Goal: Transaction & Acquisition: Purchase product/service

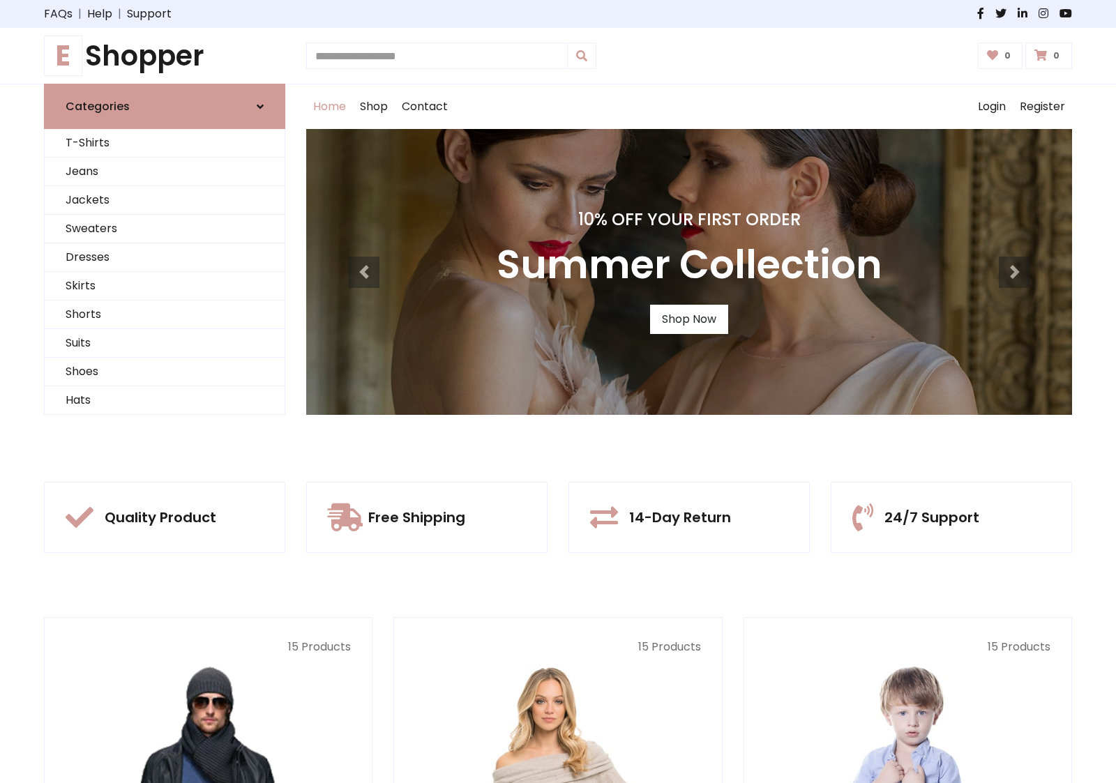
click at [558, 391] on div "10% Off Your First Order Summer Collection Shop Now" at bounding box center [689, 272] width 766 height 286
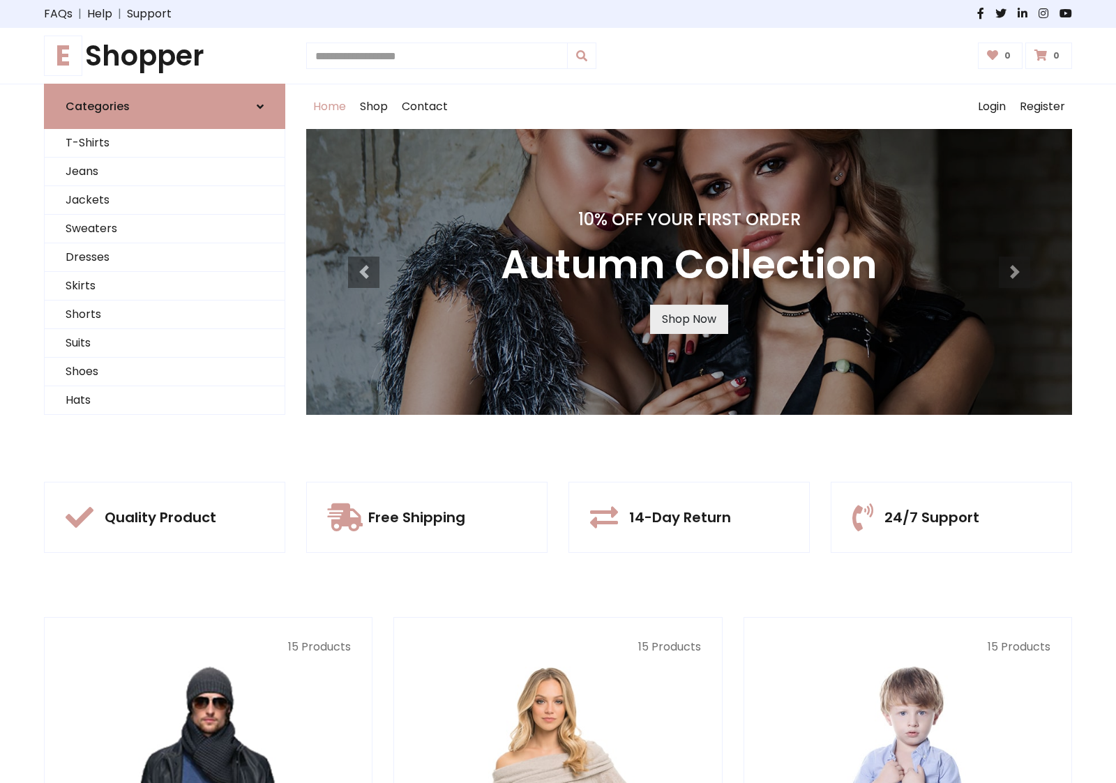
click at [688, 319] on link "Shop Now" at bounding box center [689, 319] width 78 height 29
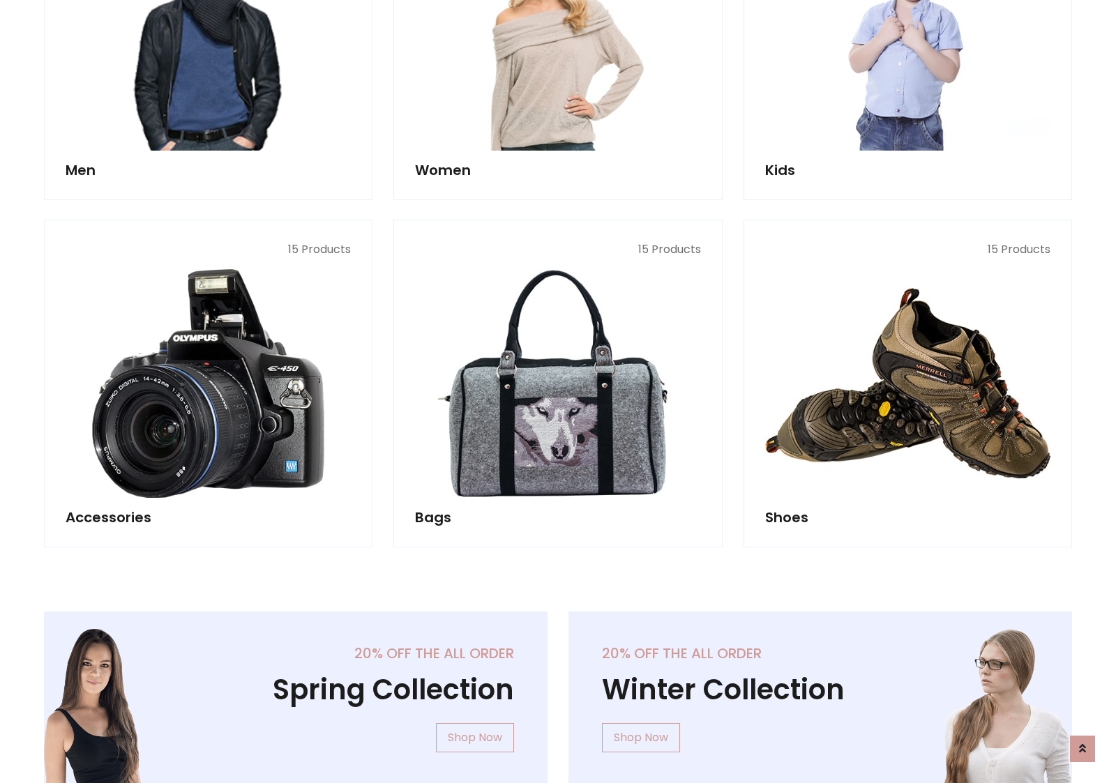
scroll to position [1391, 0]
